Goal: Information Seeking & Learning: Learn about a topic

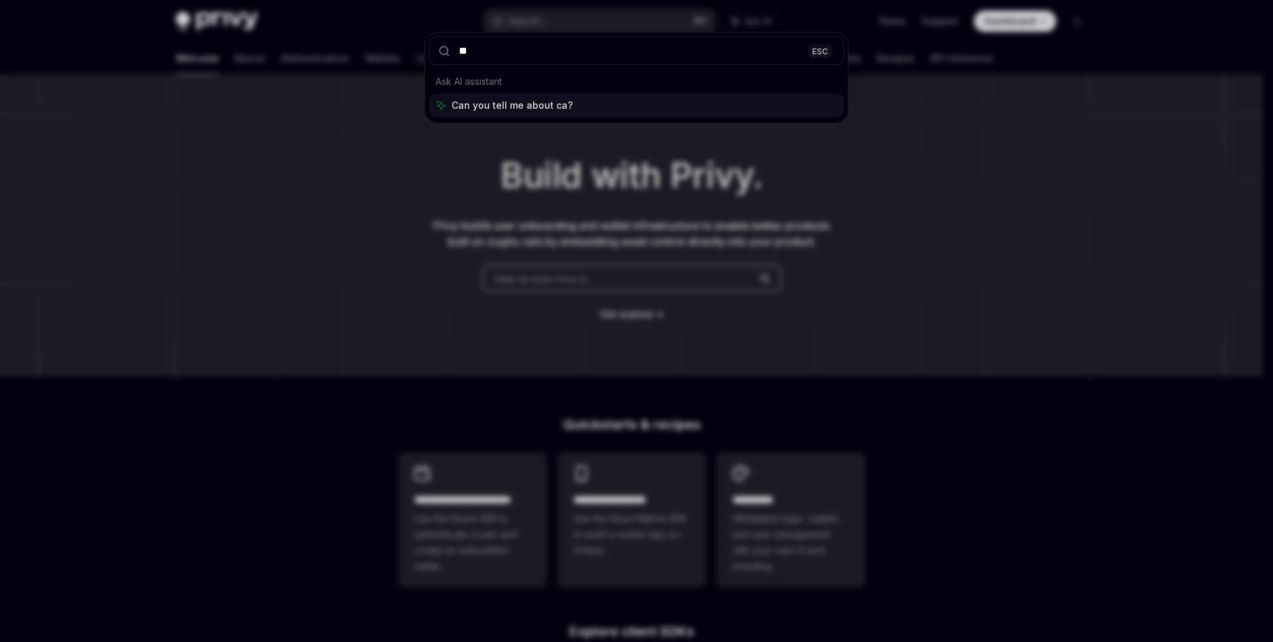
type input "*"
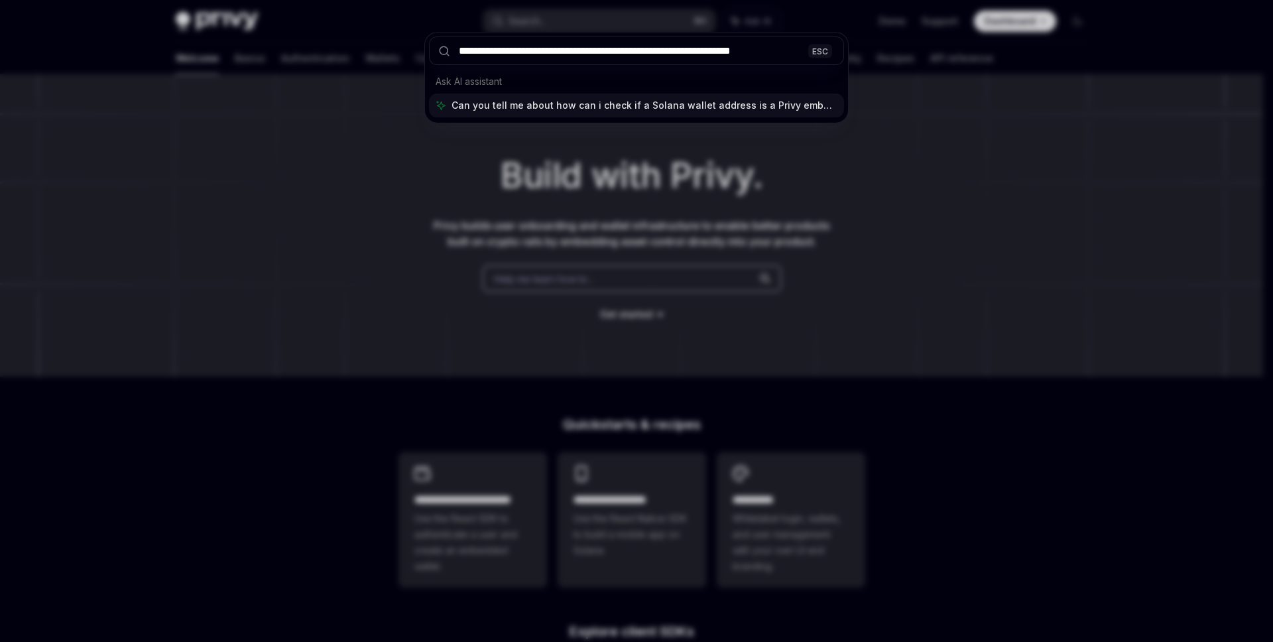
type input "**********"
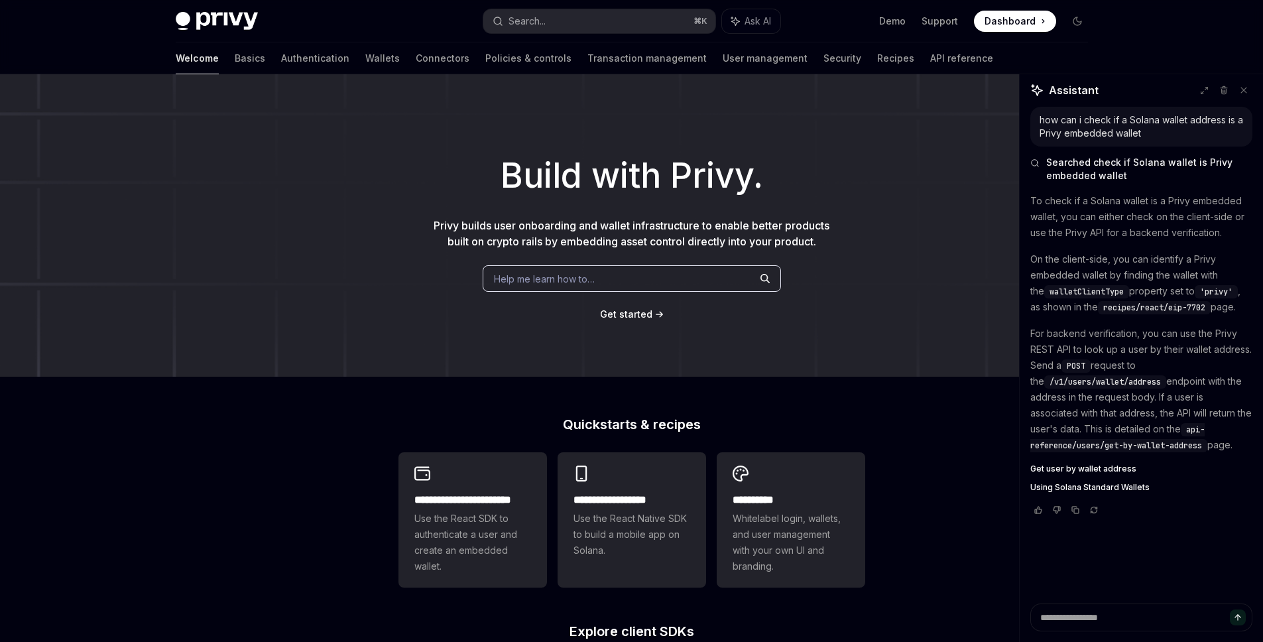
click at [586, 189] on h1 "Build with Privy." at bounding box center [631, 176] width 1220 height 52
click at [334, 65] on div "Welcome Basics Authentication Wallets Connectors Policies & controls Transactio…" at bounding box center [584, 58] width 817 height 32
click at [281, 60] on link "Authentication" at bounding box center [315, 58] width 68 height 32
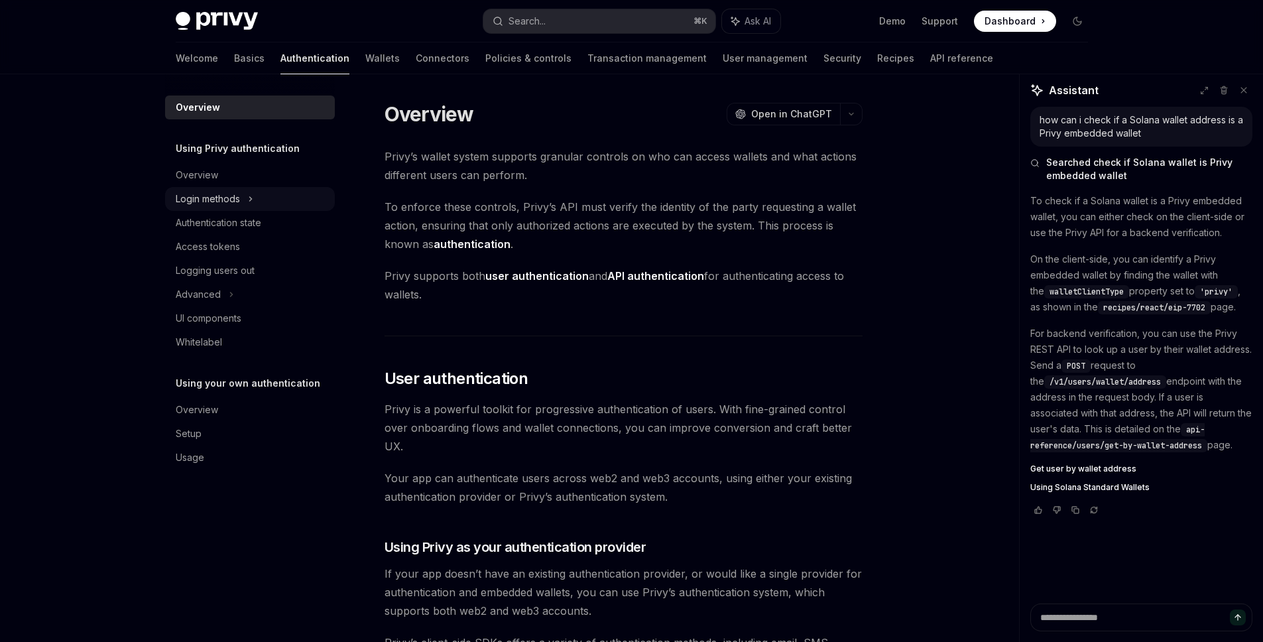
click at [255, 206] on div "Login methods" at bounding box center [250, 199] width 170 height 24
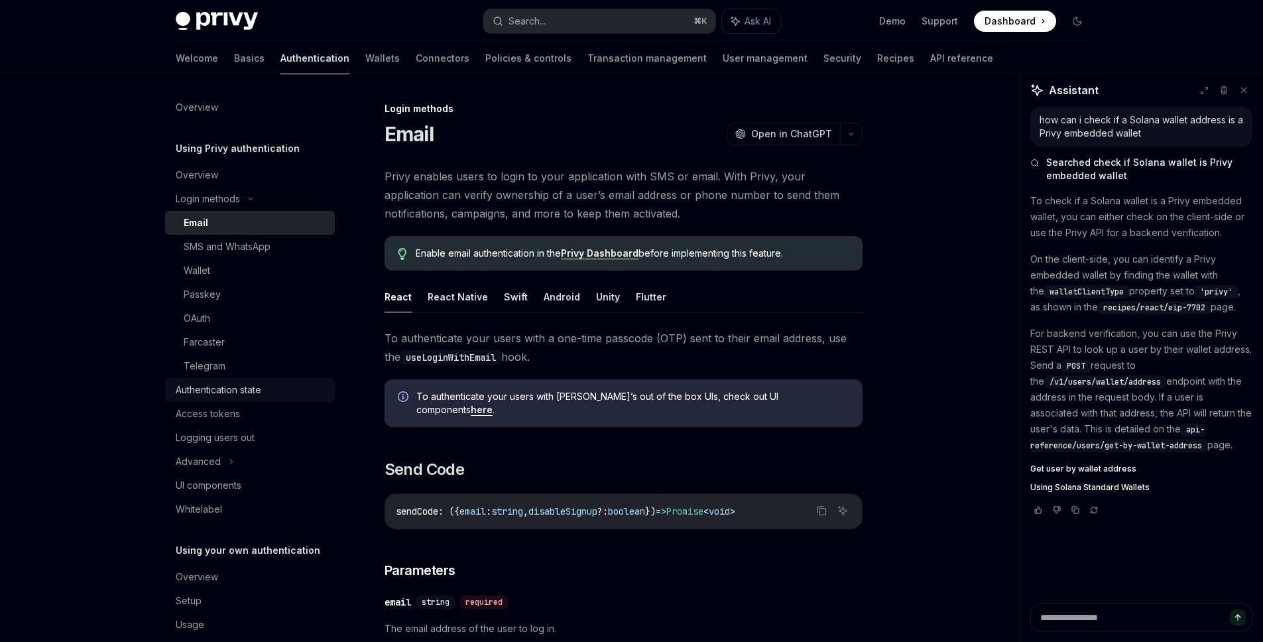
click at [237, 388] on div "Authentication state" at bounding box center [219, 390] width 86 height 16
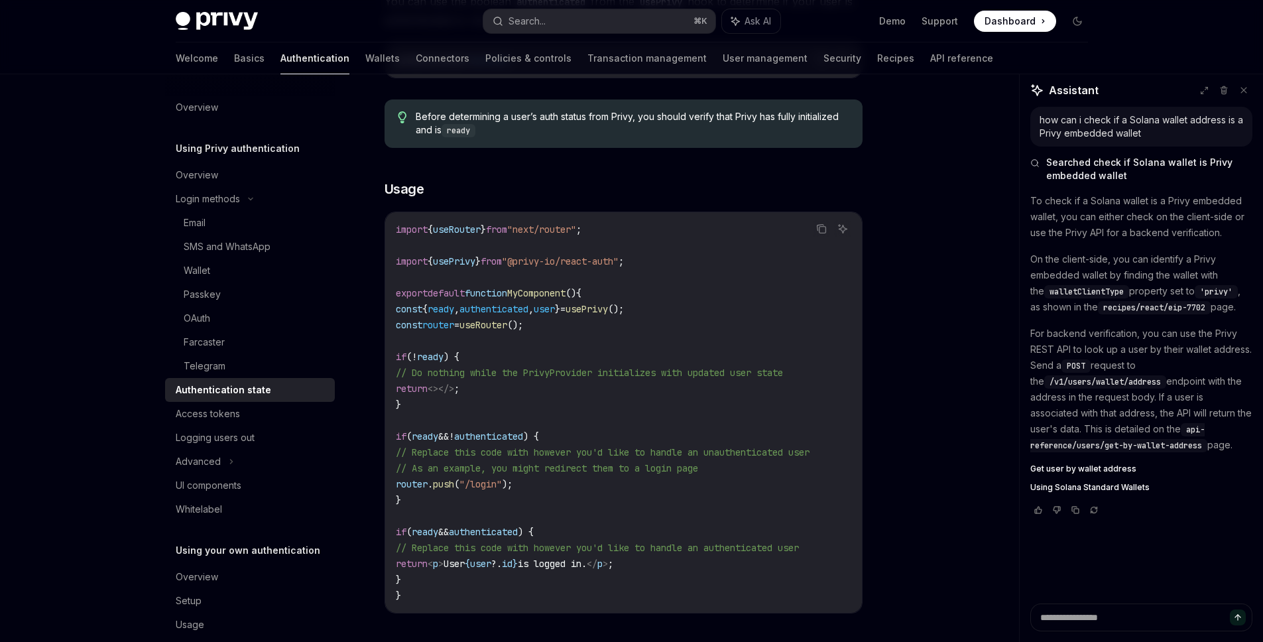
scroll to position [292, 0]
click at [223, 420] on div "Access tokens" at bounding box center [208, 414] width 64 height 16
type textarea "*"
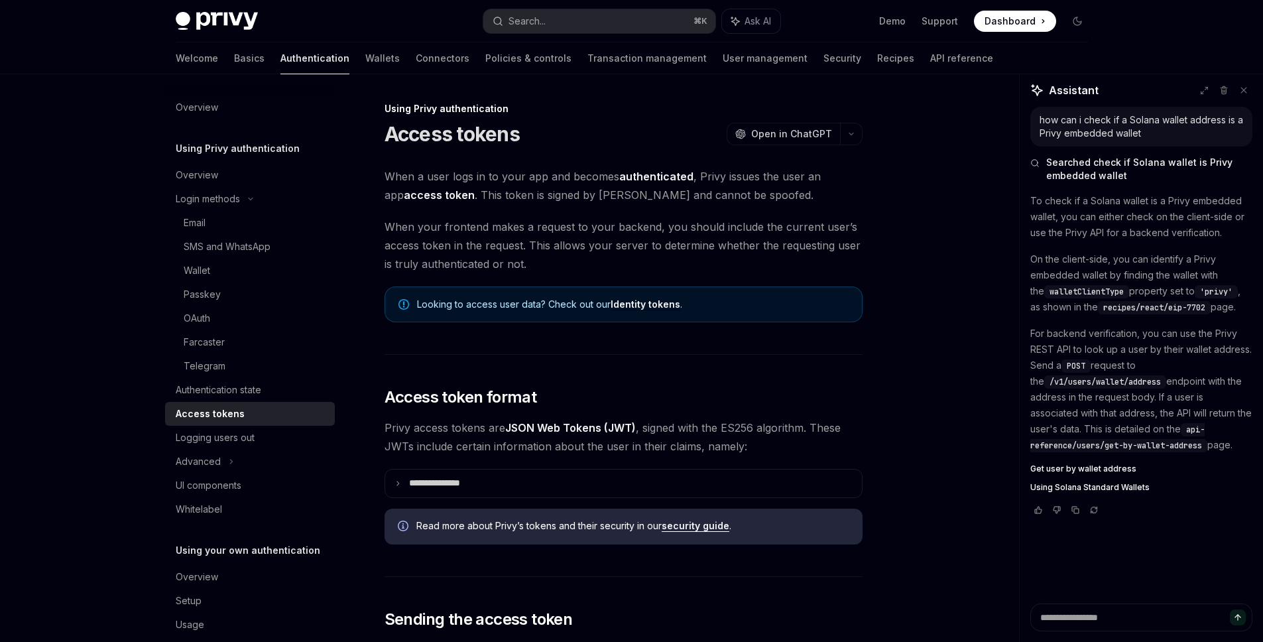
click at [803, 197] on span "When a user logs in to your app and becomes authenticated , Privy issues the us…" at bounding box center [624, 185] width 478 height 37
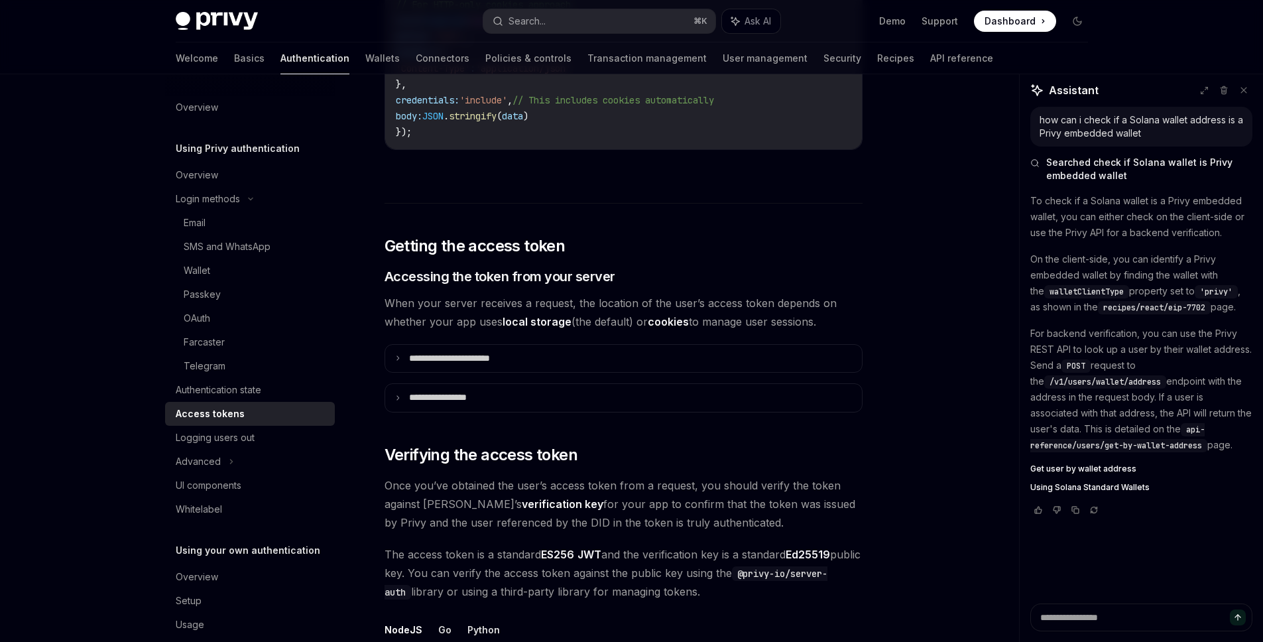
scroll to position [1551, 0]
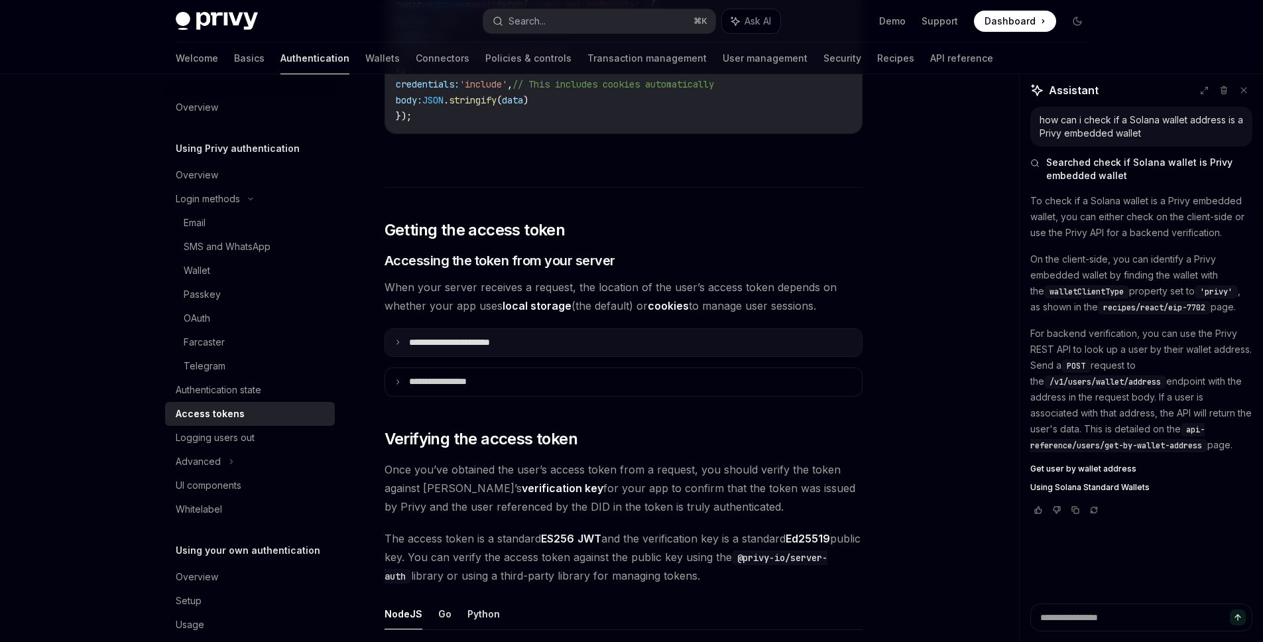
click at [623, 349] on summary "**********" at bounding box center [623, 343] width 477 height 28
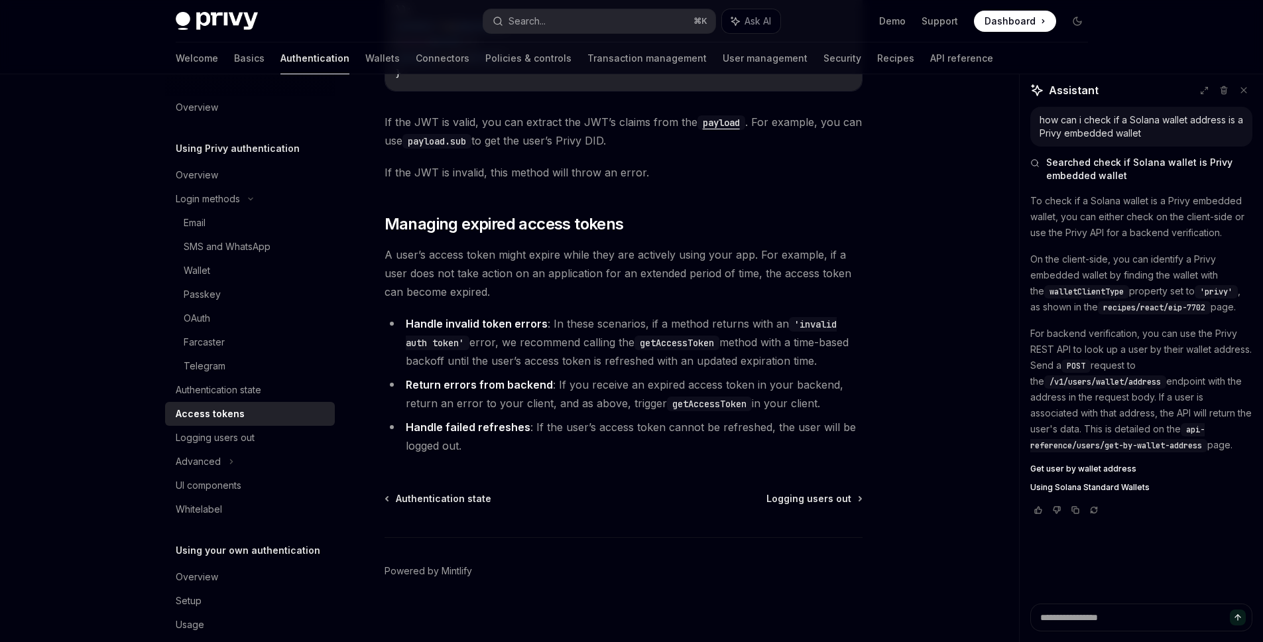
scroll to position [3683, 0]
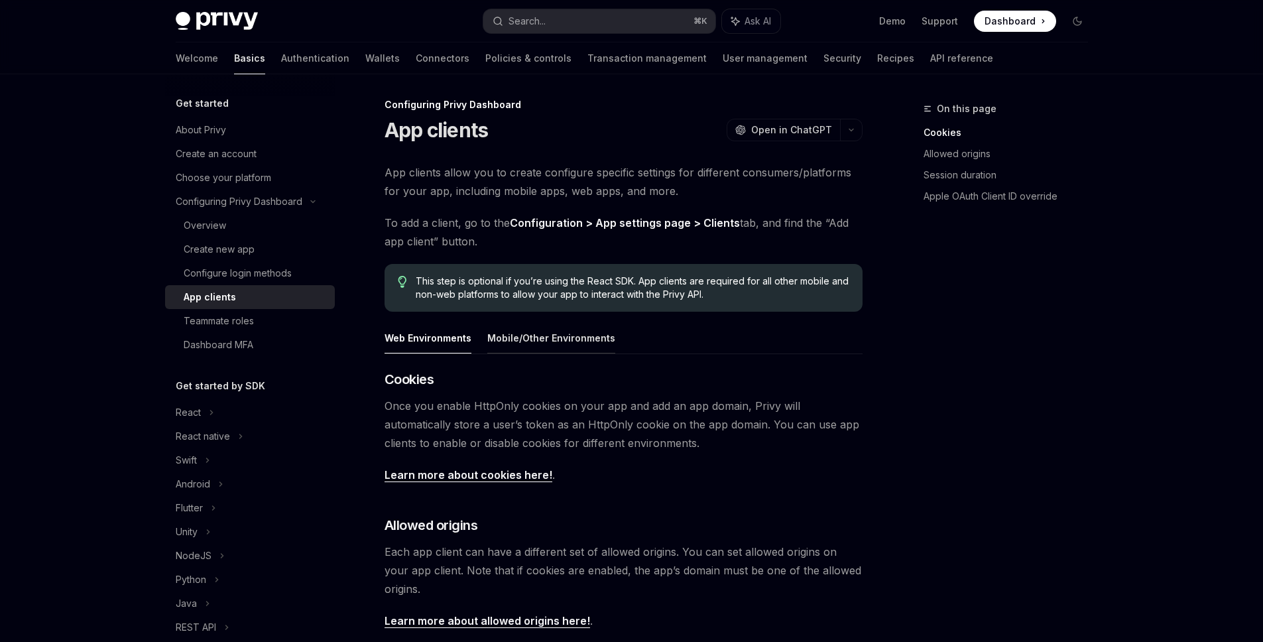
scroll to position [5, 0]
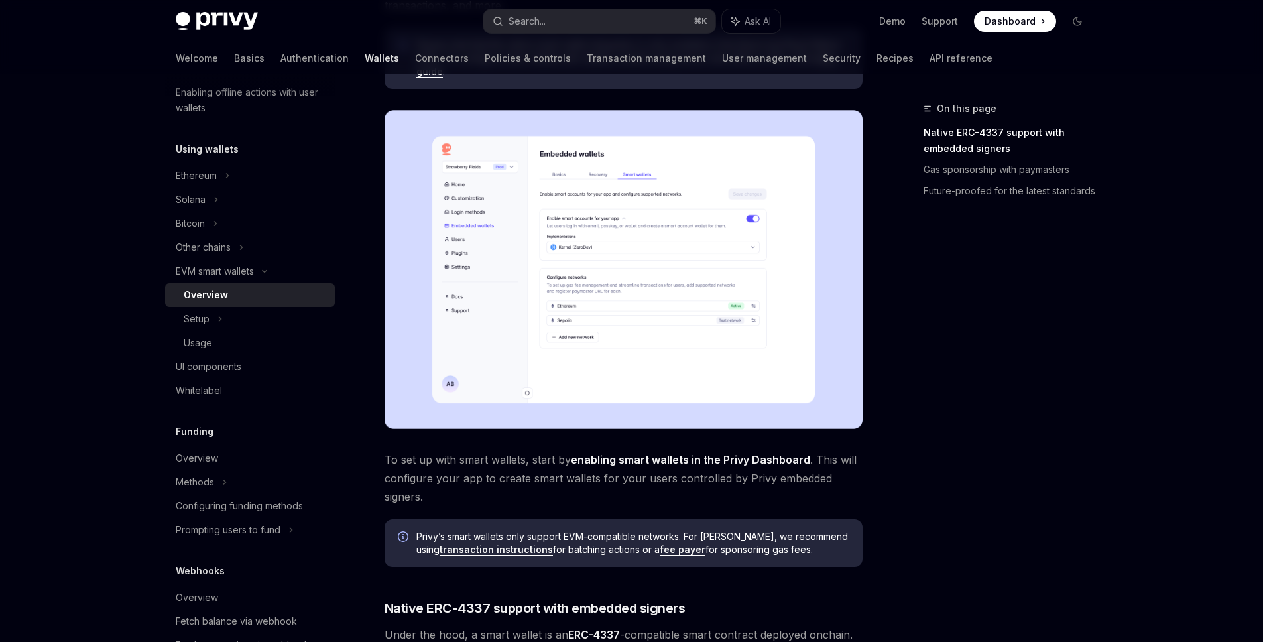
scroll to position [257, 0]
